Goal: Task Accomplishment & Management: Complete application form

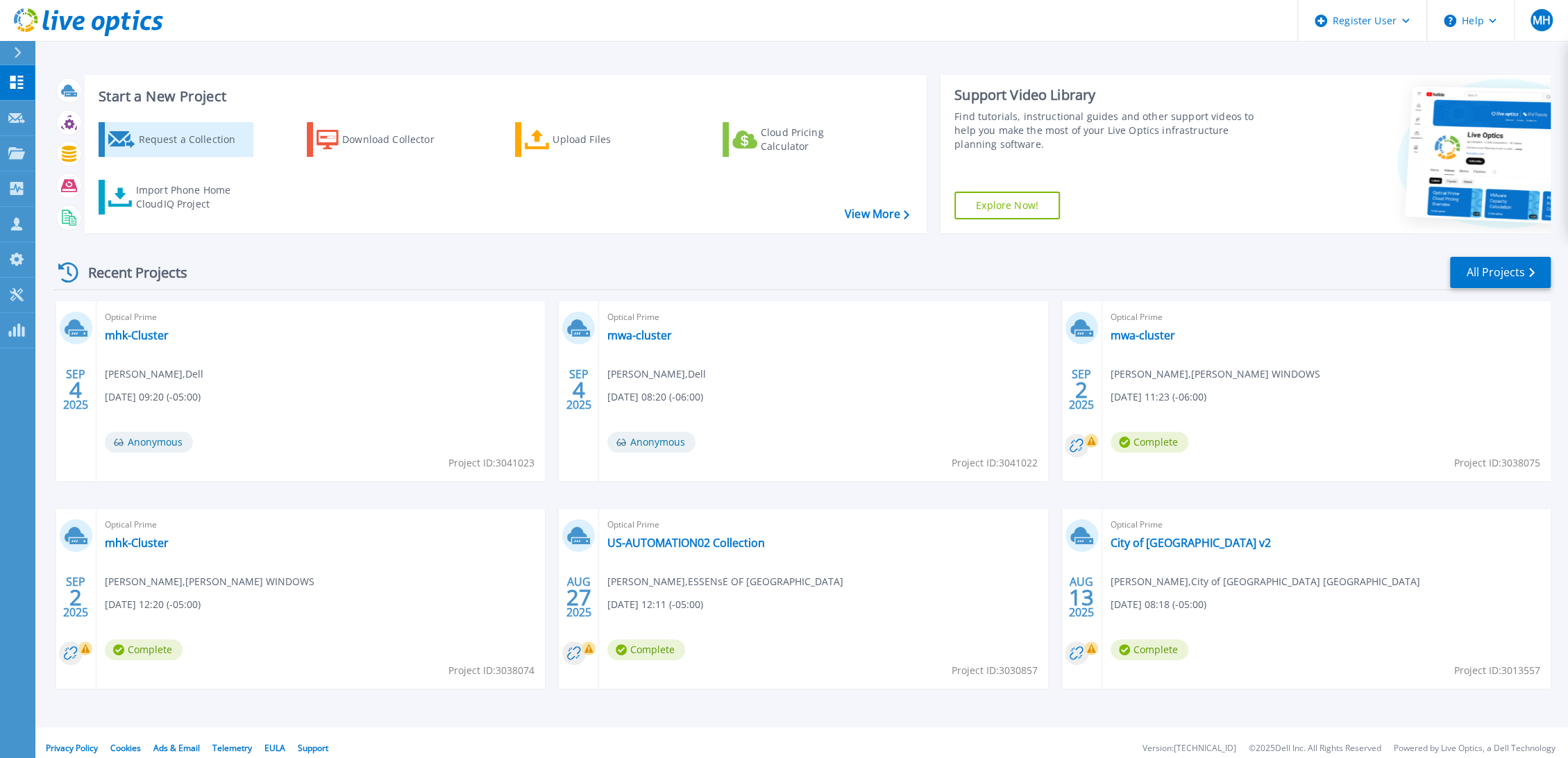
click at [149, 136] on div "Request a Collection" at bounding box center [193, 140] width 111 height 28
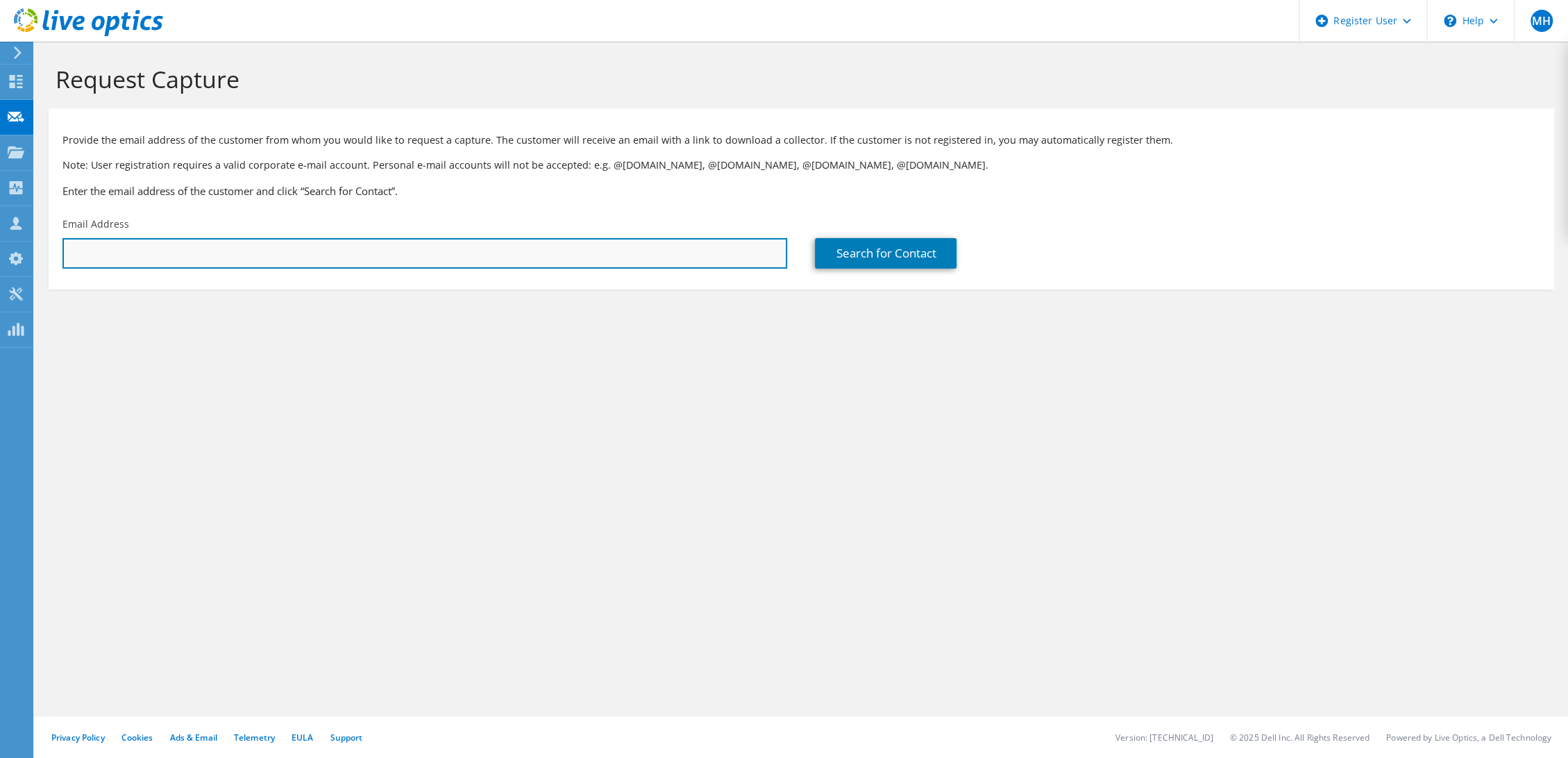
click at [496, 253] on input "text" at bounding box center [425, 253] width 725 height 30
paste input "[EMAIL_ADDRESS][DOMAIN_NAME]"
type input "[EMAIL_ADDRESS][DOMAIN_NAME]"
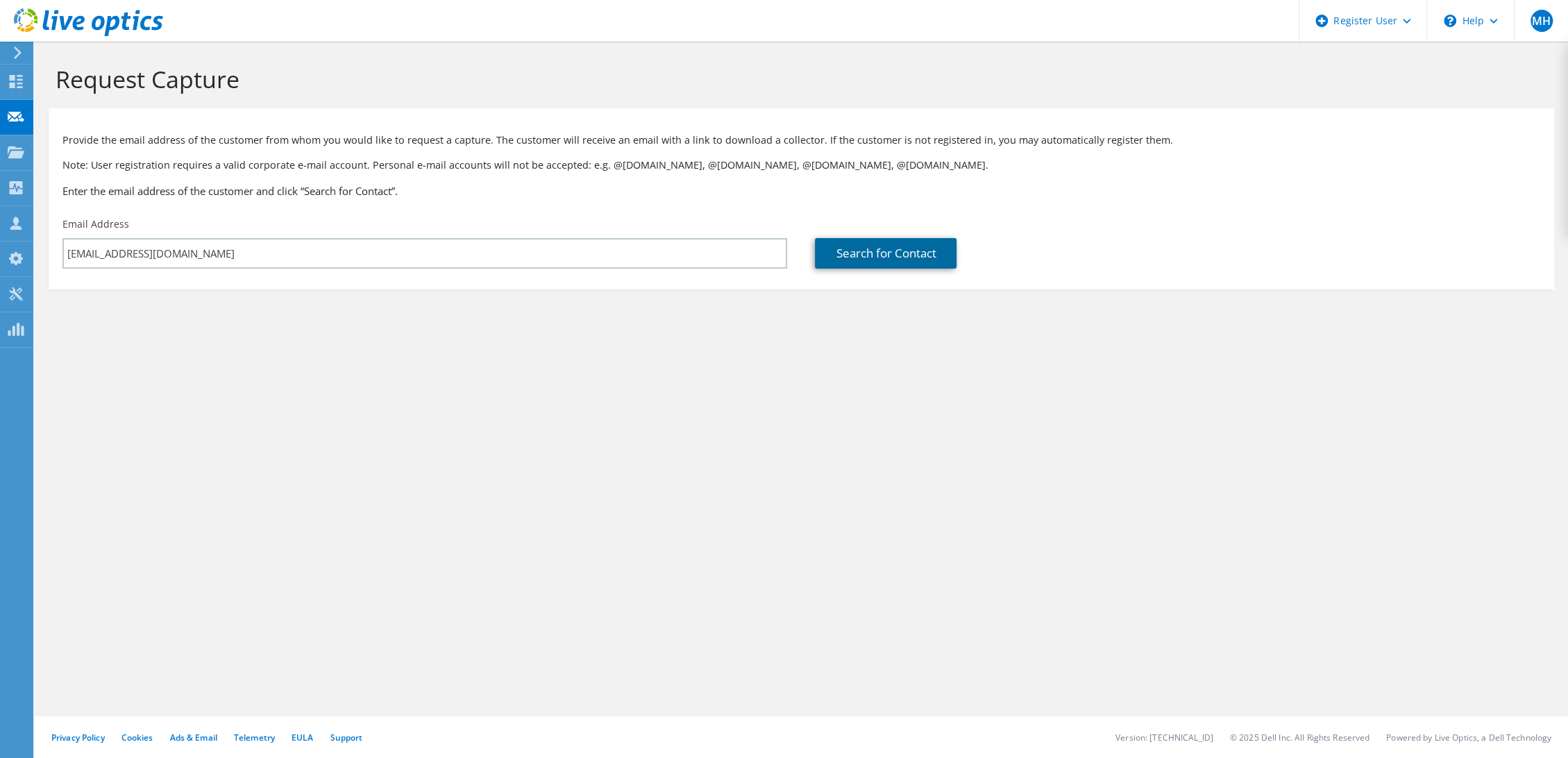
click at [916, 245] on link "Search for Contact" at bounding box center [885, 253] width 142 height 30
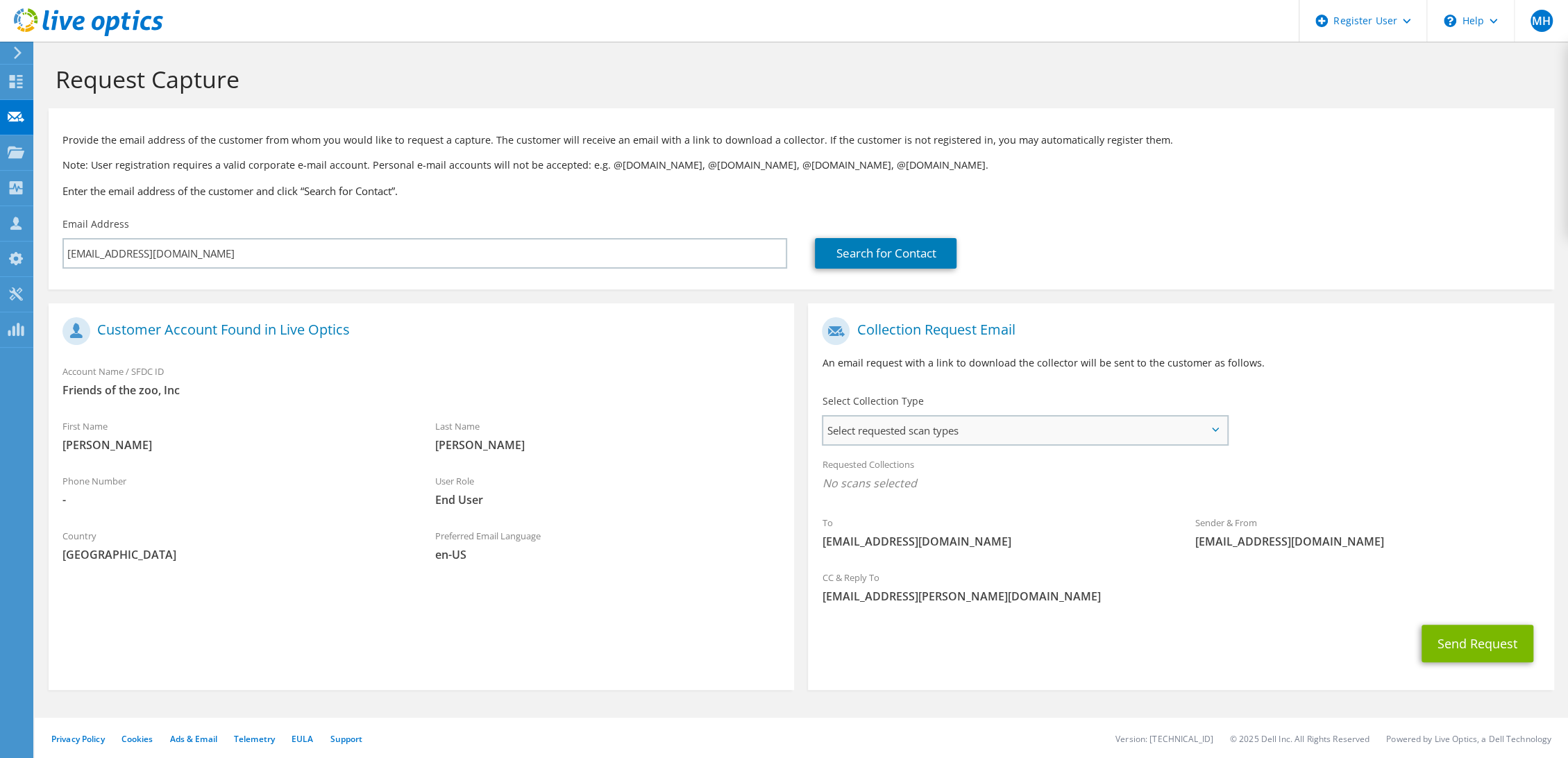
click at [937, 416] on span "Select requested scan types" at bounding box center [1024, 430] width 403 height 28
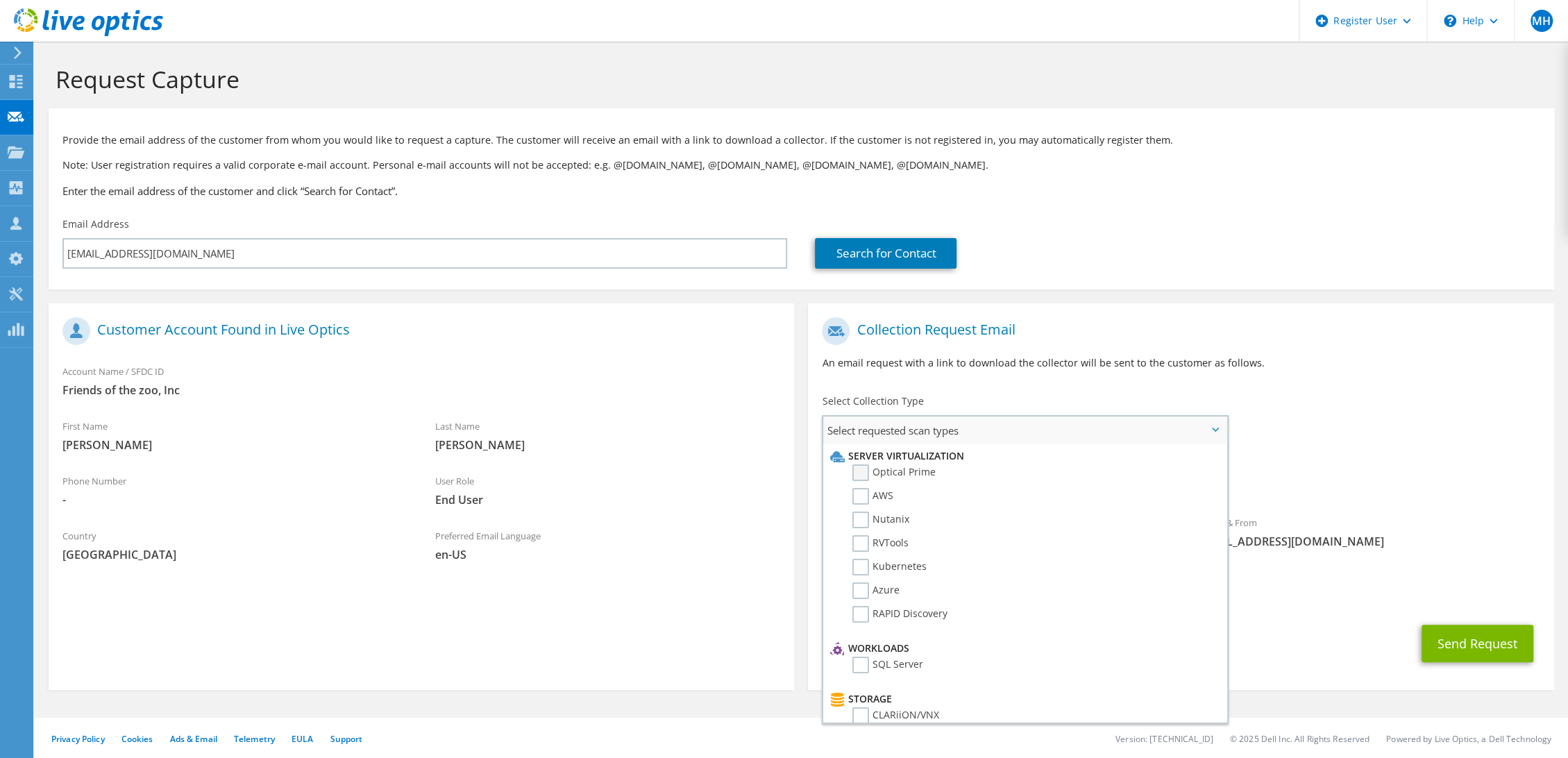
click at [866, 467] on label "Optical Prime" at bounding box center [894, 472] width 83 height 17
click at [0, 0] on input "Optical Prime" at bounding box center [0, 0] width 0 height 0
click at [1235, 353] on div "Collection Request Email An email request with a link to download the collector…" at bounding box center [1181, 349] width 746 height 77
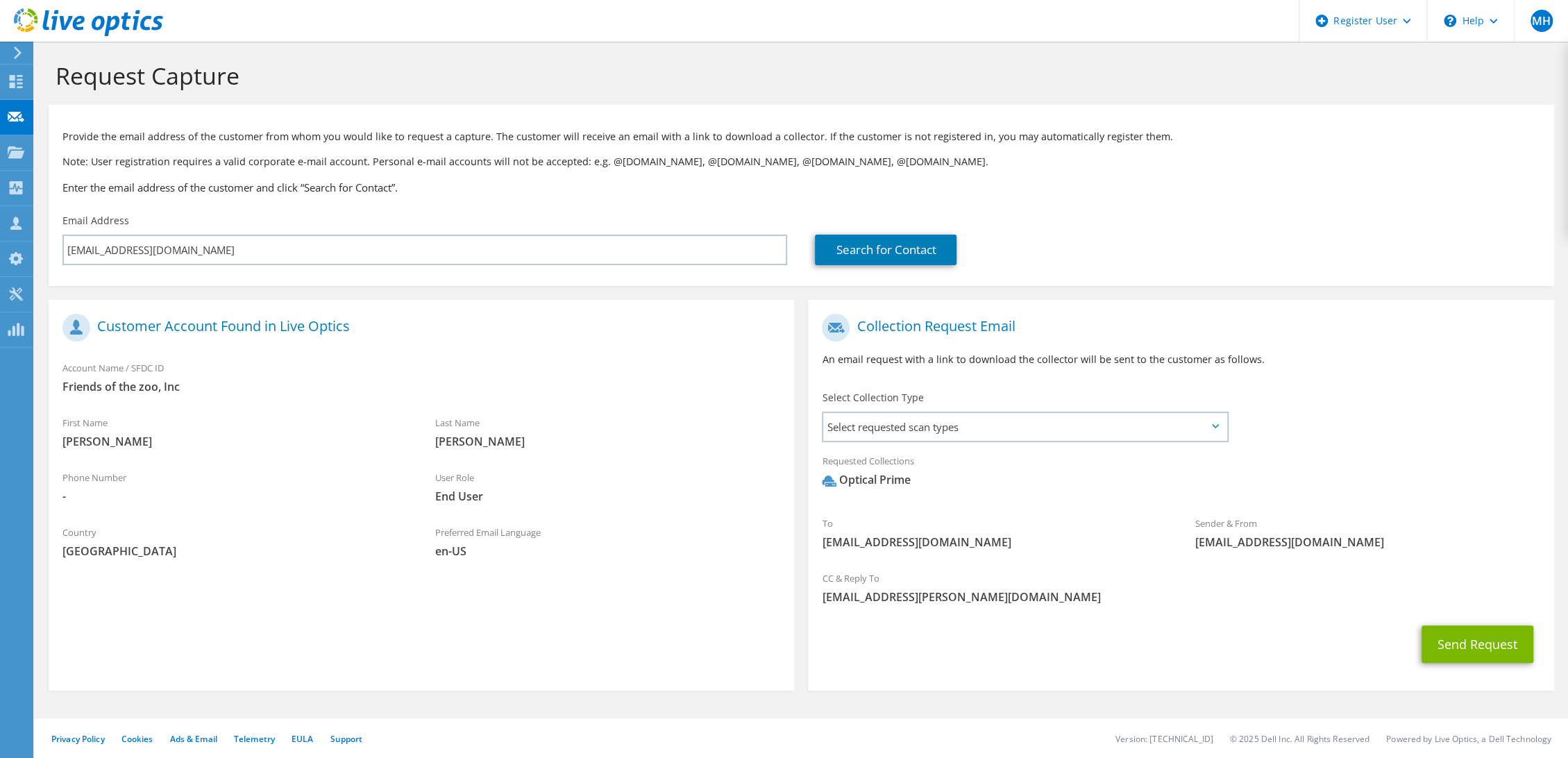
scroll to position [6, 0]
click at [1483, 640] on button "Send Request" at bounding box center [1477, 642] width 111 height 38
